Goal: Task Accomplishment & Management: Use online tool/utility

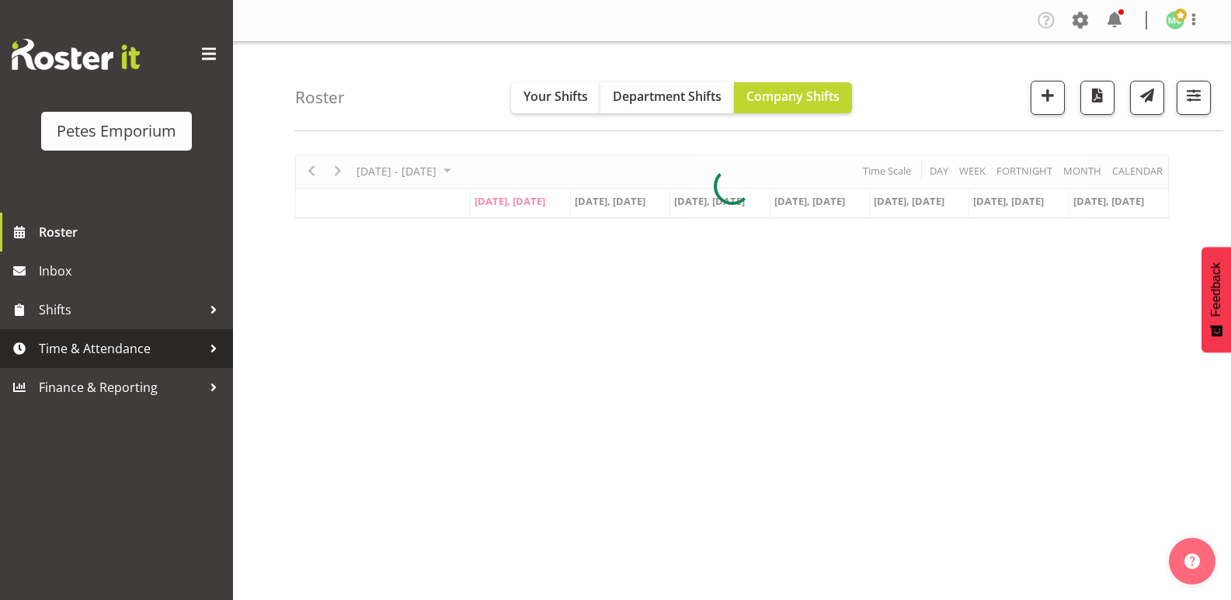
click at [159, 330] on link "Time & Attendance" at bounding box center [116, 348] width 233 height 39
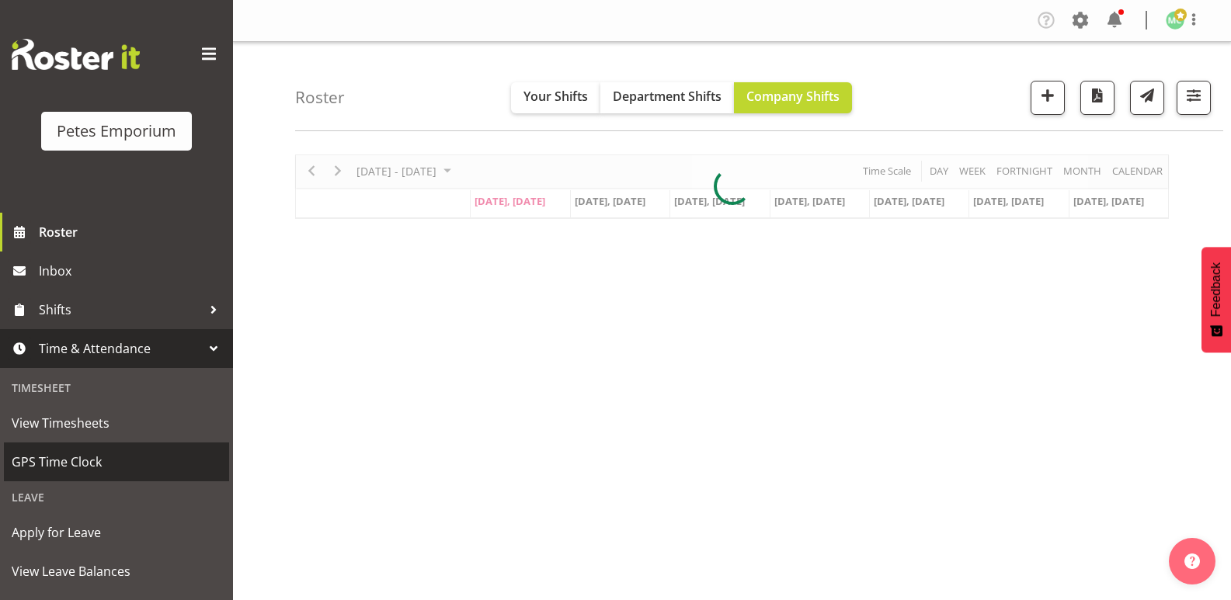
click at [146, 444] on link "GPS Time Clock" at bounding box center [116, 462] width 225 height 39
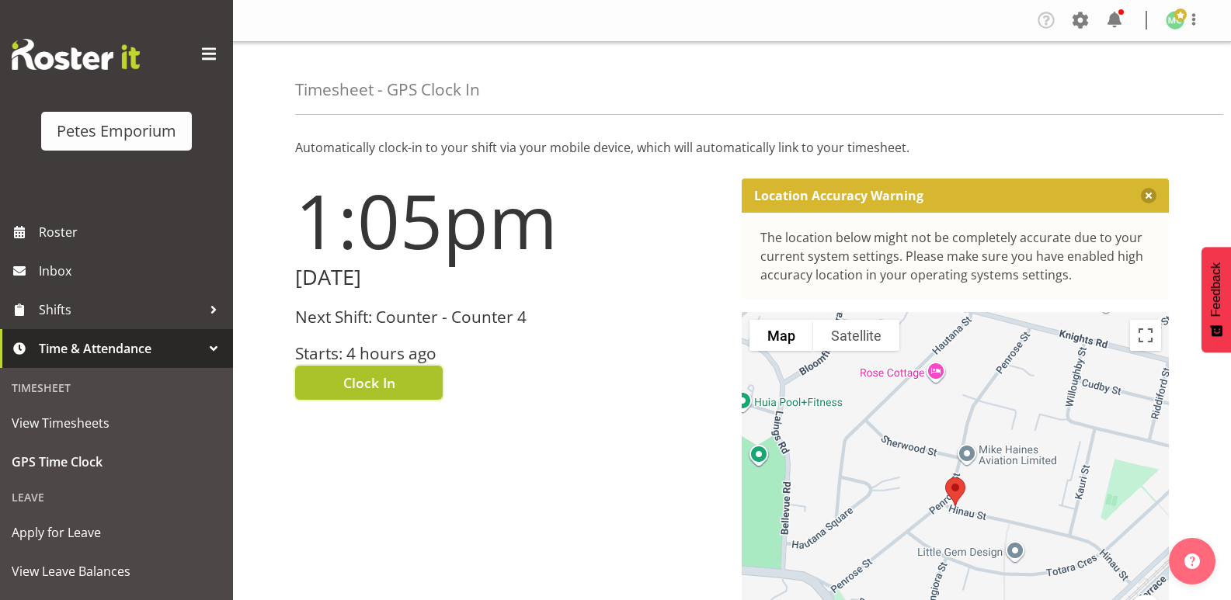
click at [427, 392] on button "Clock In" at bounding box center [369, 383] width 148 height 34
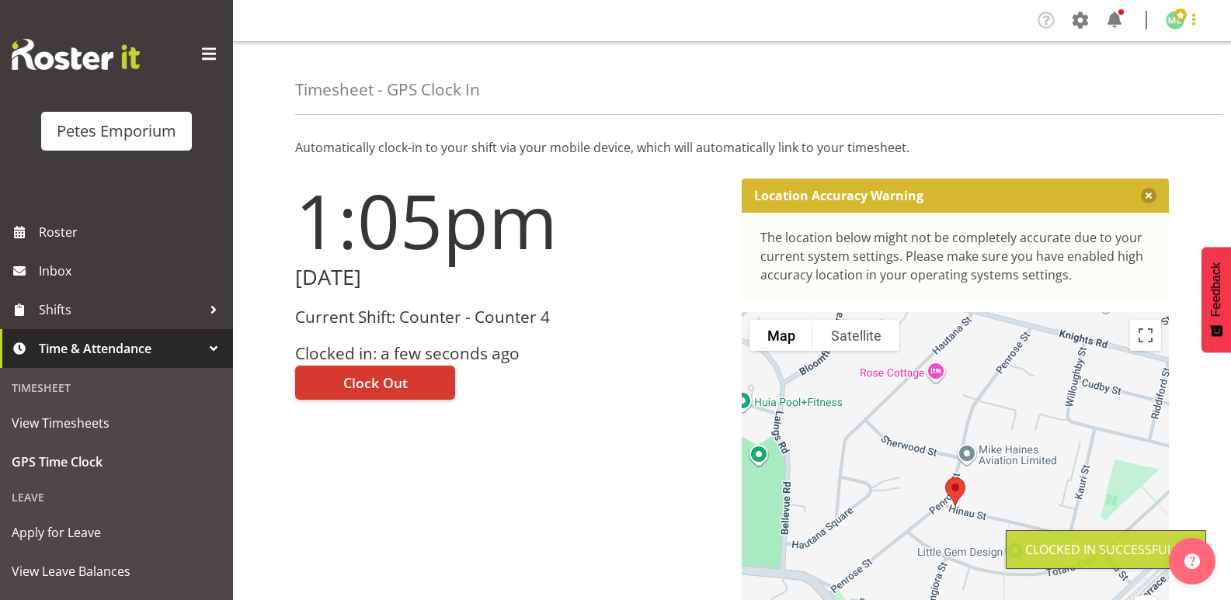
click at [1195, 26] on span at bounding box center [1194, 19] width 19 height 19
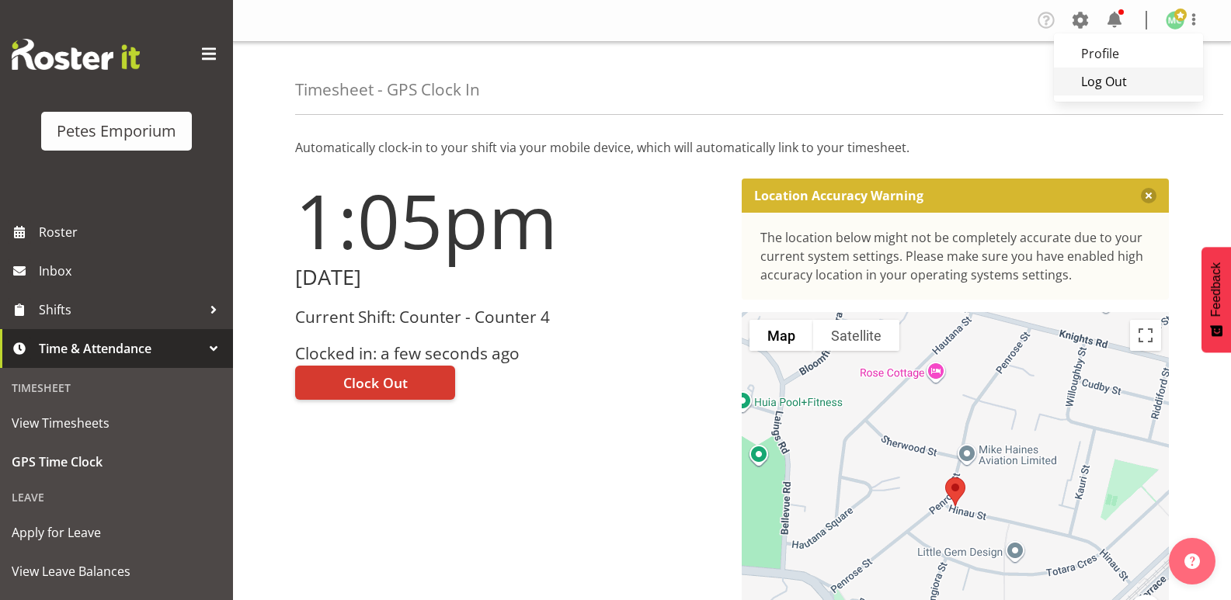
click at [1178, 89] on link "Log Out" at bounding box center [1128, 82] width 149 height 28
